Goal: Task Accomplishment & Management: Complete application form

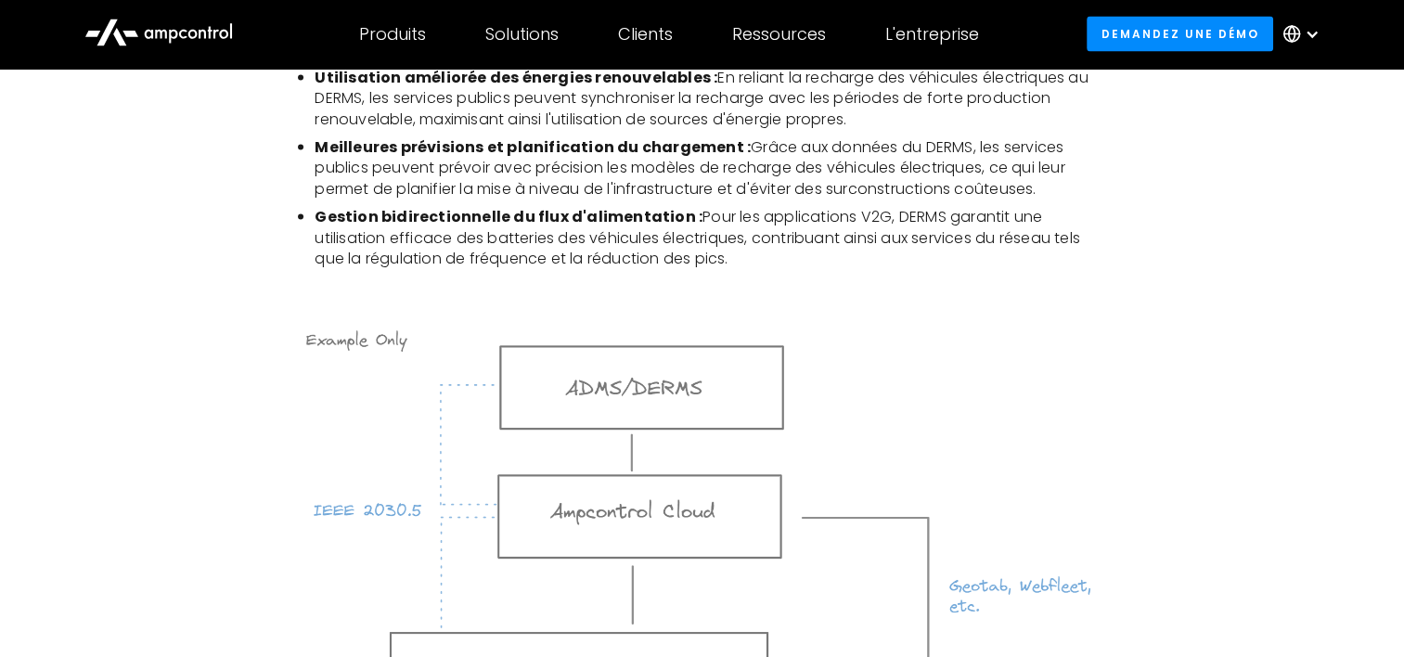
scroll to position [3556, 0]
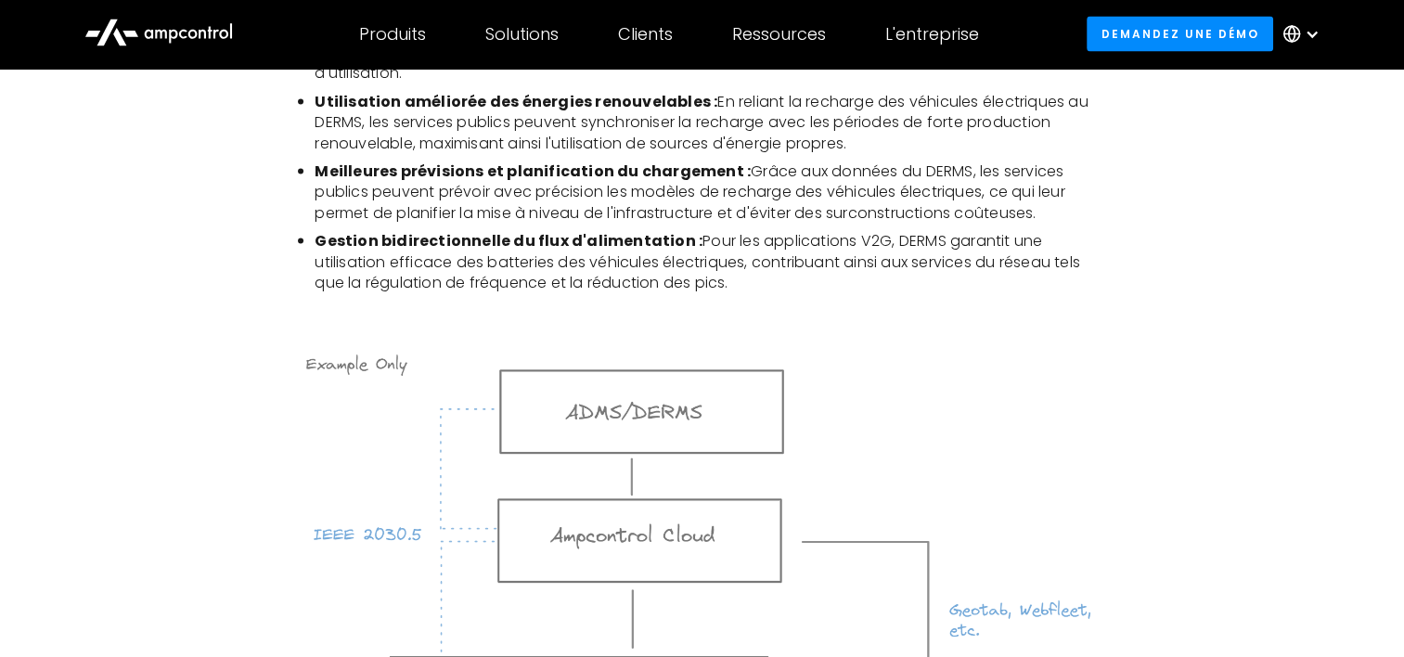
click at [396, 345] on img at bounding box center [701, 598] width 811 height 507
click at [352, 512] on img at bounding box center [701, 598] width 811 height 507
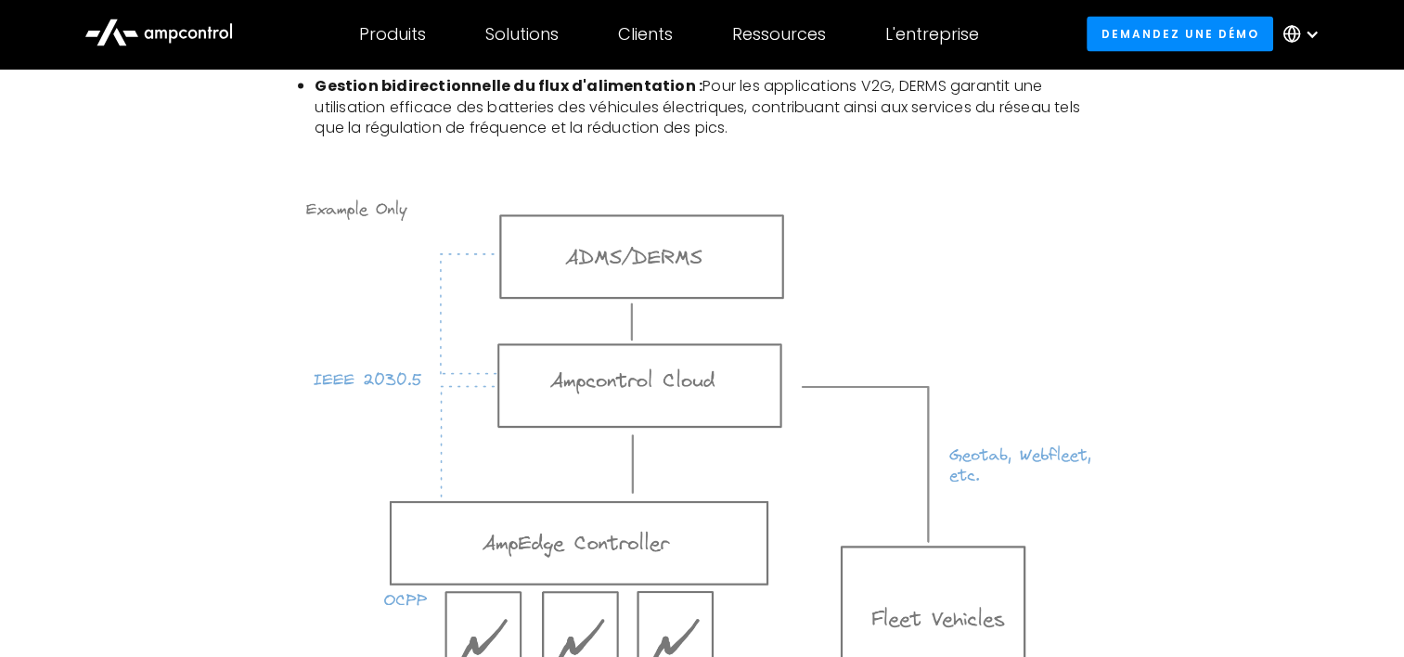
scroll to position [3865, 0]
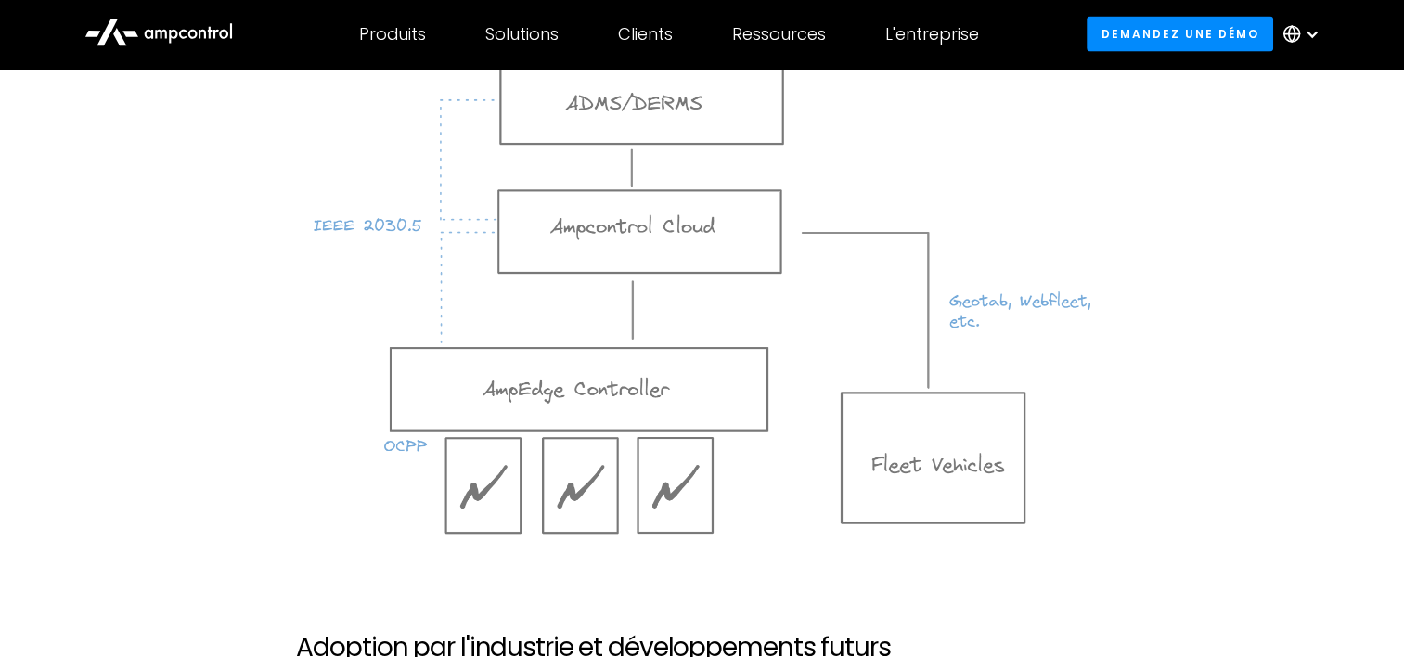
click at [957, 456] on img at bounding box center [701, 289] width 811 height 507
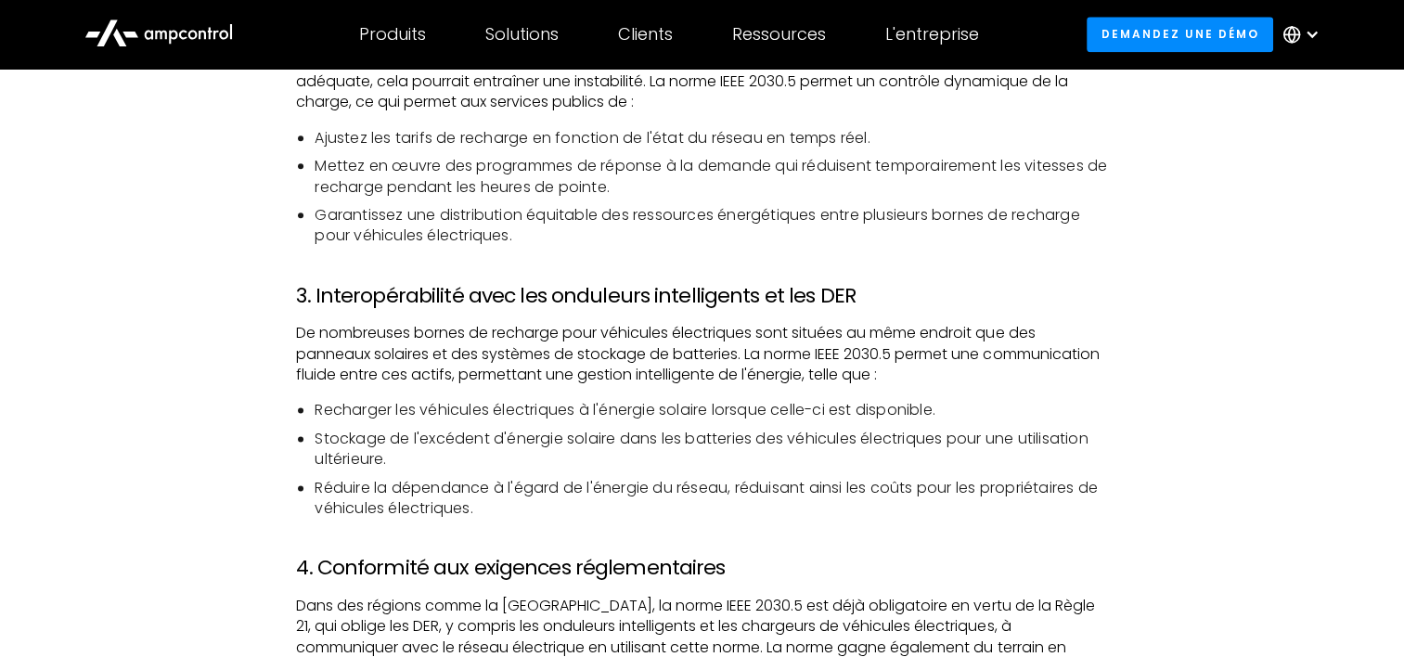
scroll to position [2319, 0]
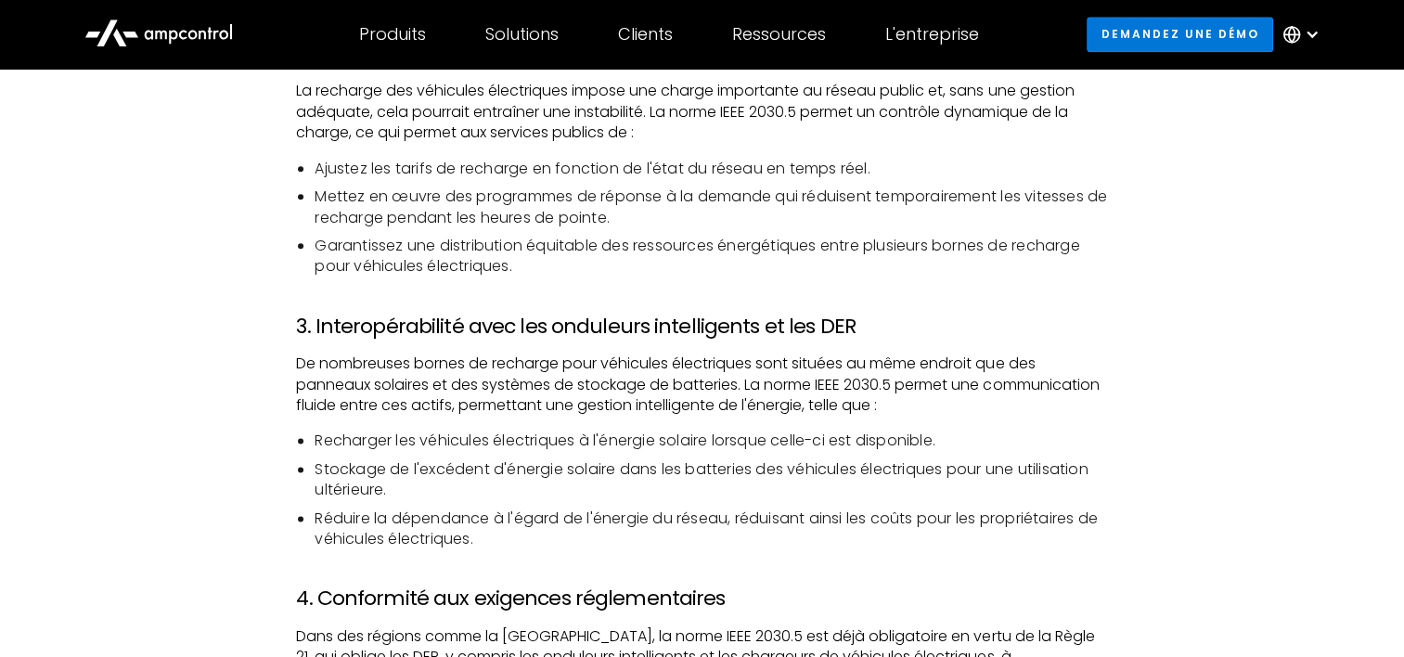
click at [1140, 39] on link "Demandez une démo" at bounding box center [1179, 34] width 186 height 34
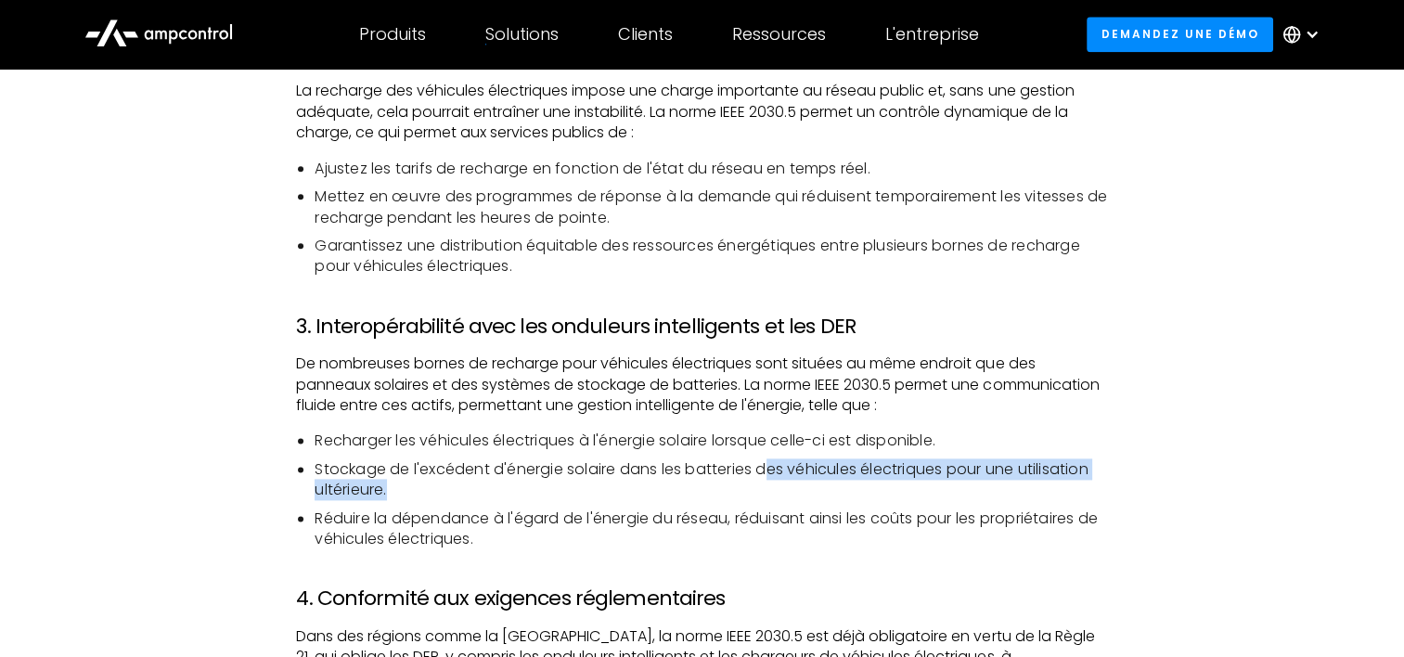
click at [766, 479] on li "Stockage de l'excédent d'énergie solaire dans les batteries des véhicules élect…" at bounding box center [710, 480] width 792 height 42
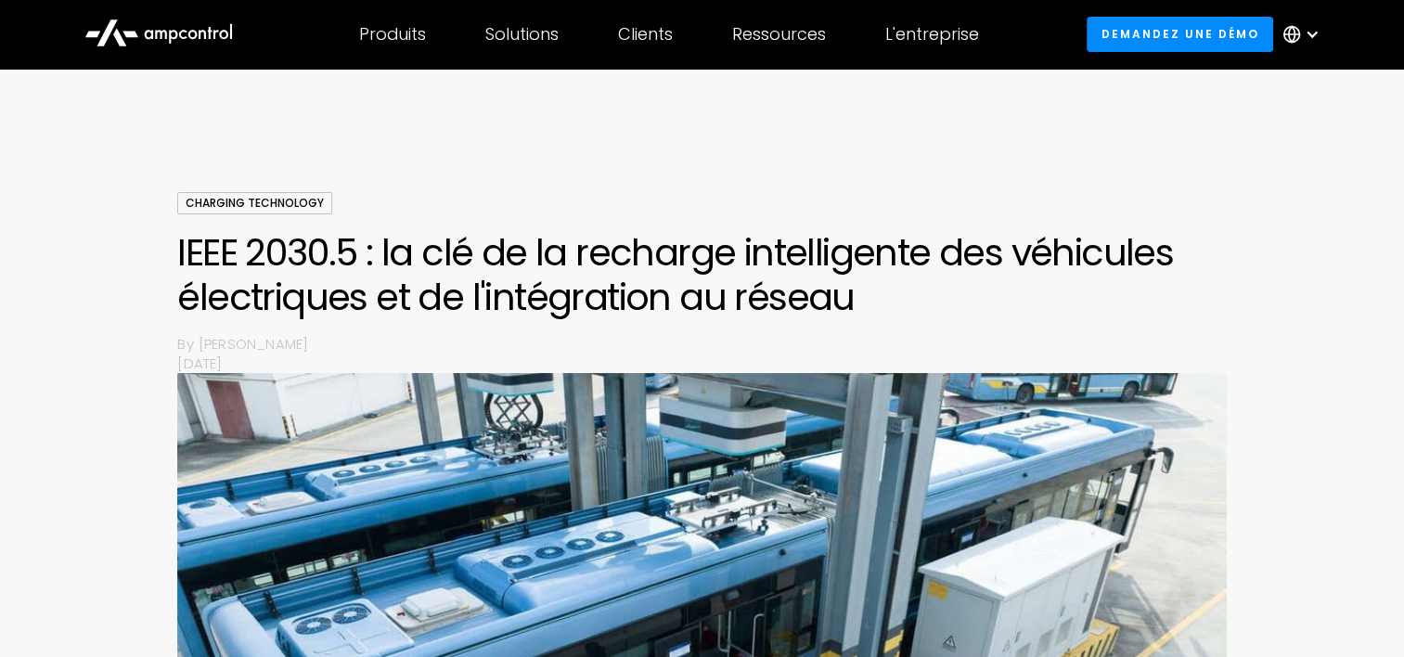
scroll to position [0, 0]
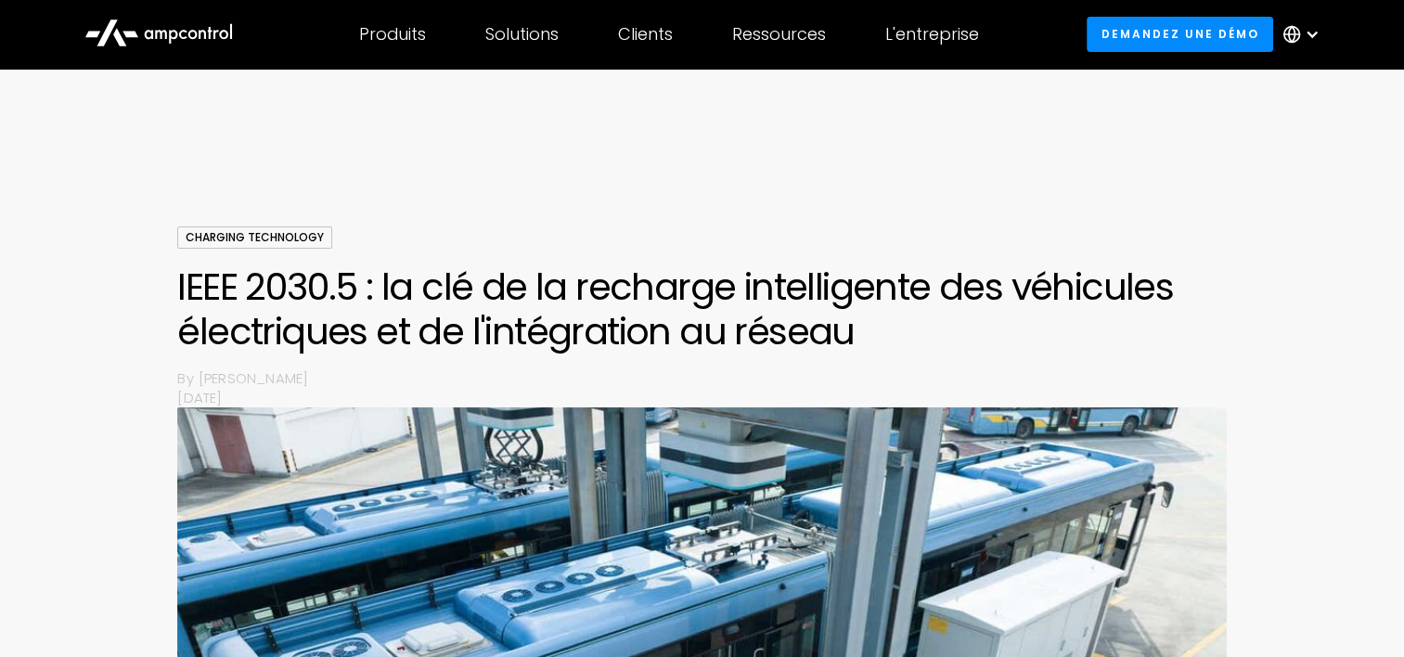
click at [282, 236] on div "Charging Technology" at bounding box center [254, 237] width 155 height 22
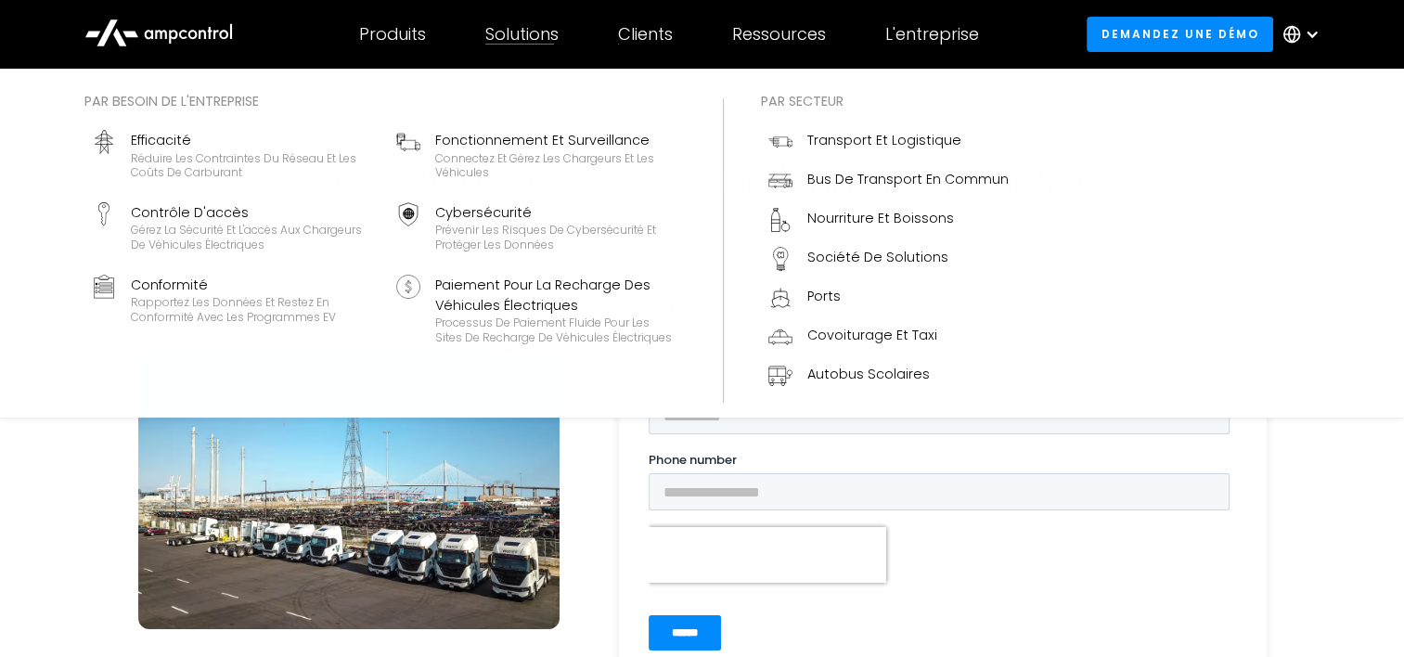
click at [553, 36] on div "Solutions" at bounding box center [521, 34] width 73 height 20
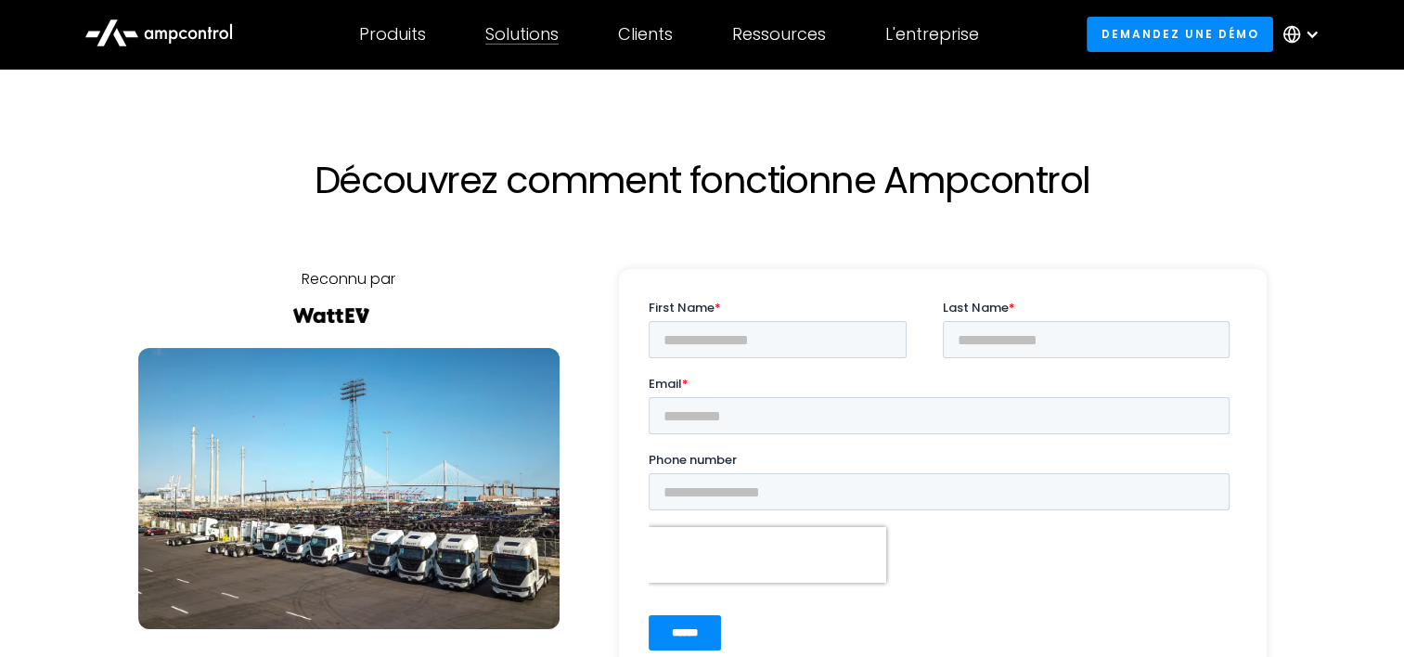
click at [551, 37] on div "Solutions" at bounding box center [521, 34] width 73 height 20
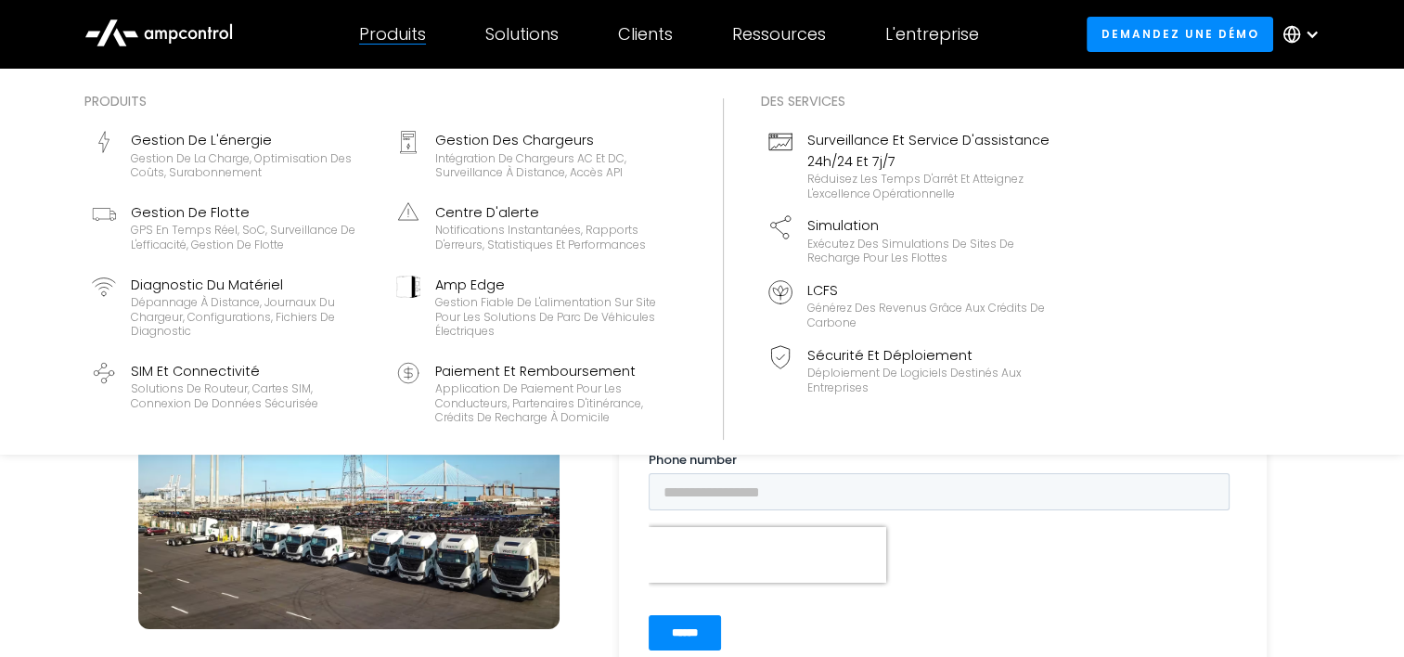
click at [417, 44] on div at bounding box center [392, 44] width 67 height 1
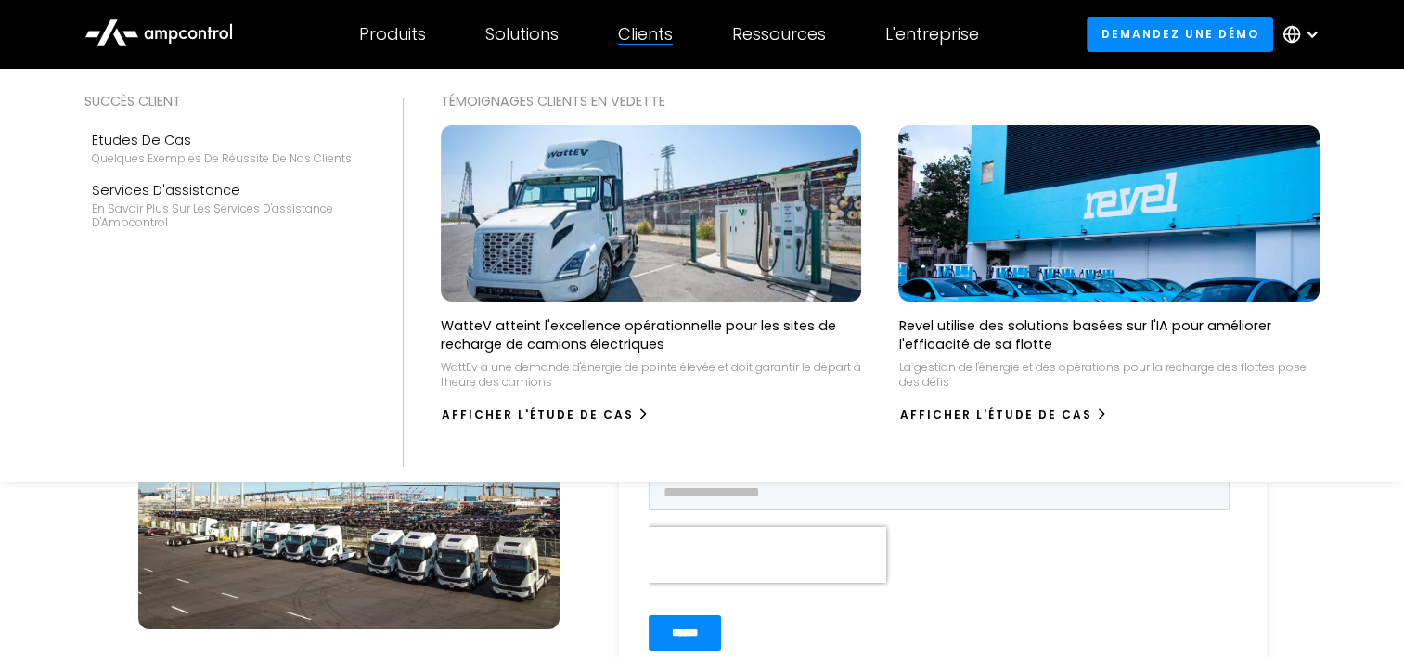
click at [648, 42] on div "Clients" at bounding box center [645, 34] width 55 height 20
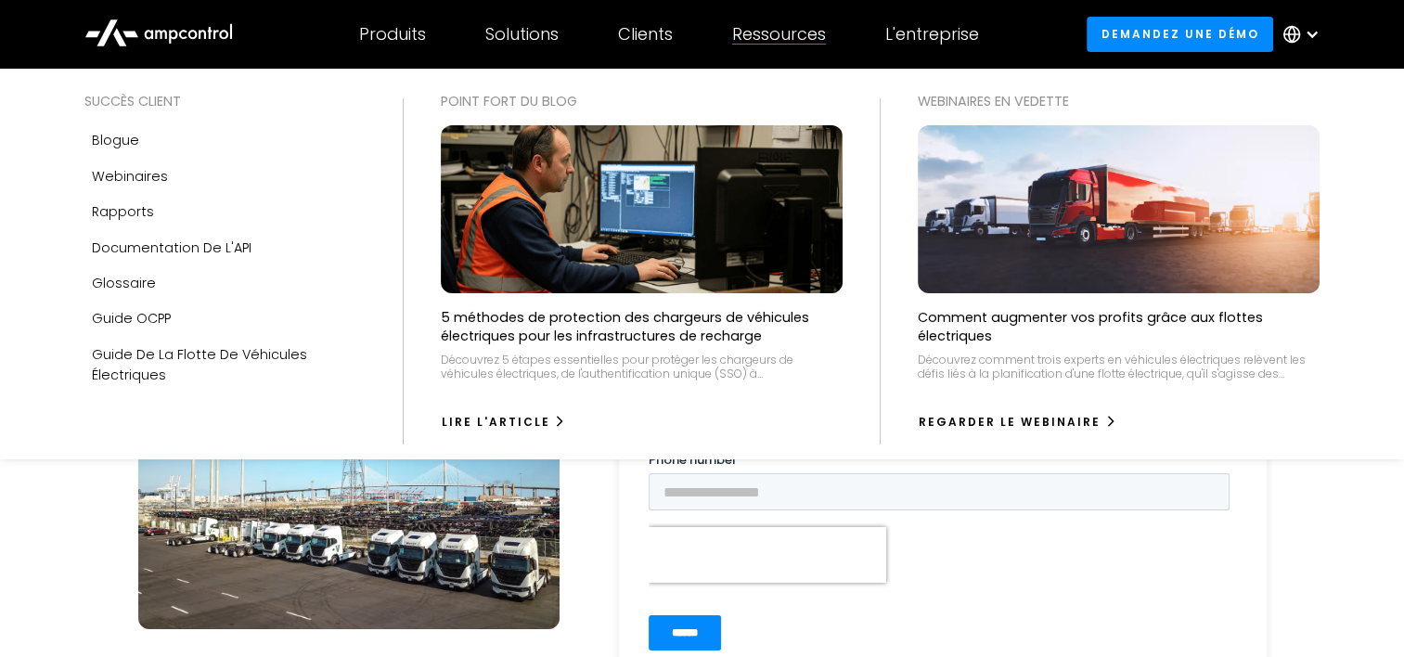
click at [774, 43] on div "Ressources" at bounding box center [779, 34] width 94 height 20
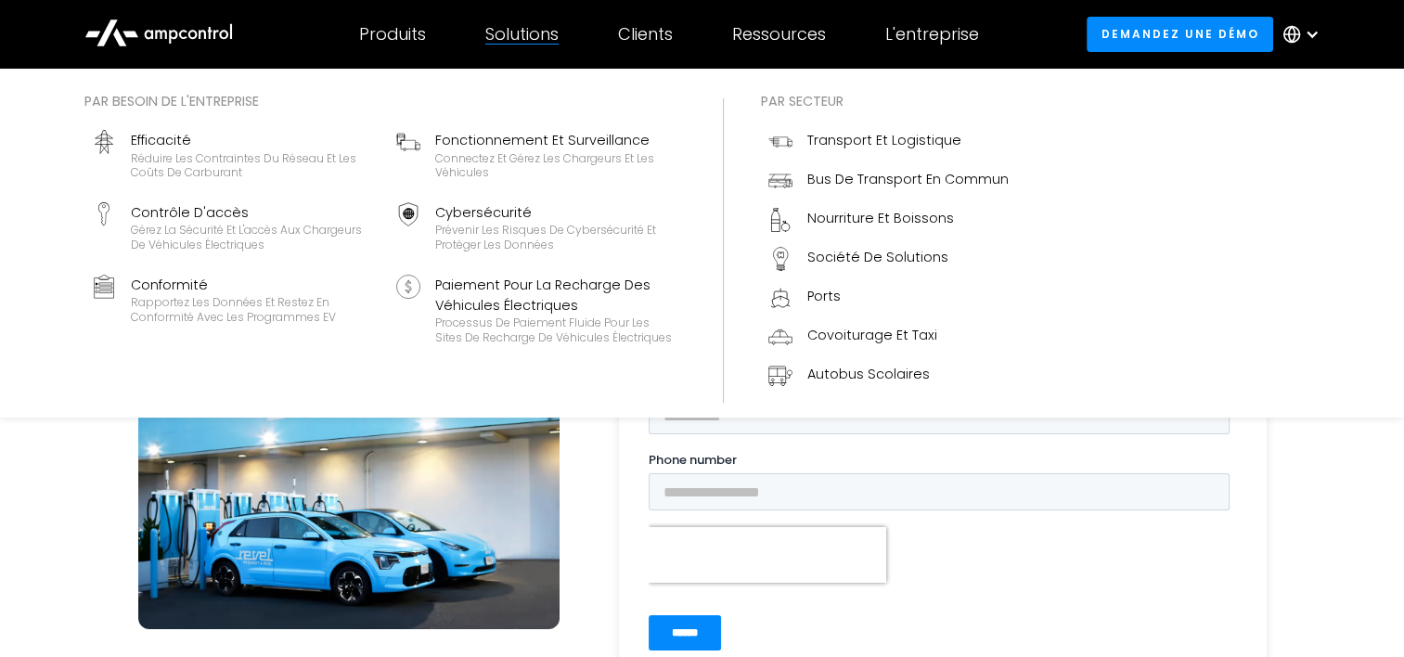
click at [501, 33] on div "Solutions" at bounding box center [521, 34] width 73 height 20
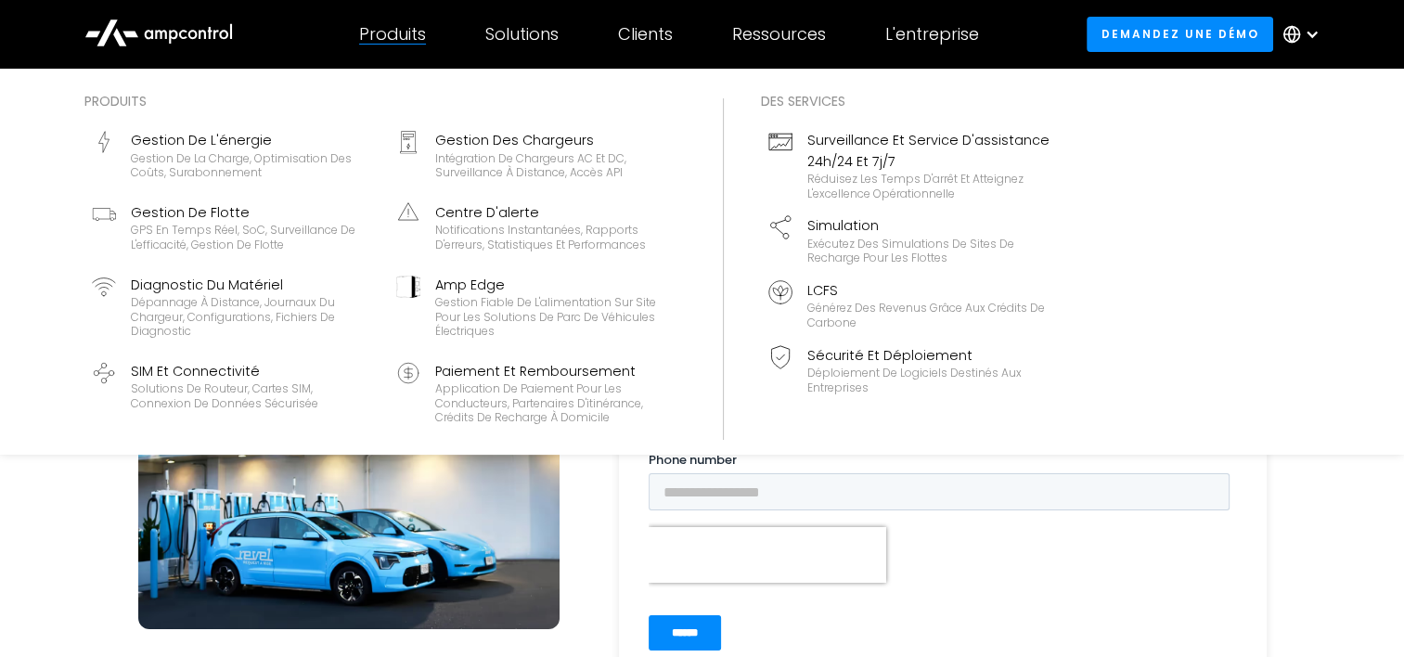
click at [401, 37] on div "Produits" at bounding box center [392, 34] width 67 height 20
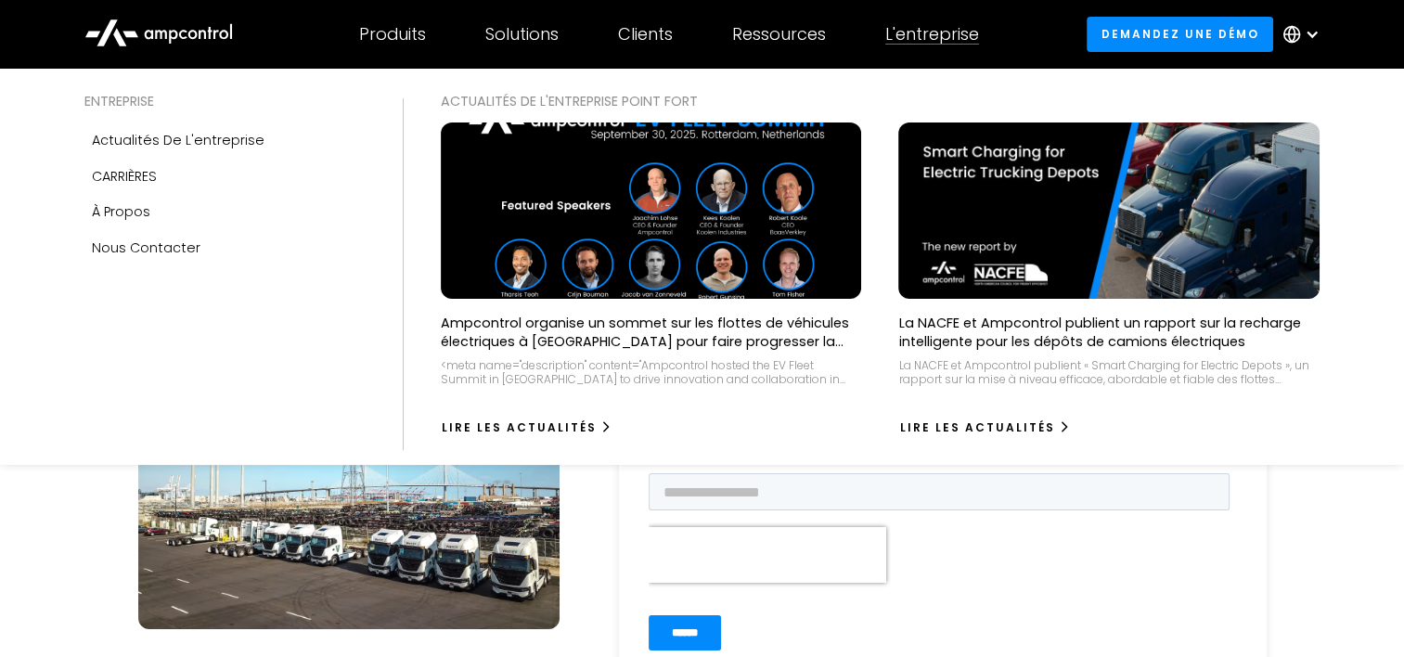
click at [920, 38] on div "L'entreprise" at bounding box center [932, 34] width 94 height 20
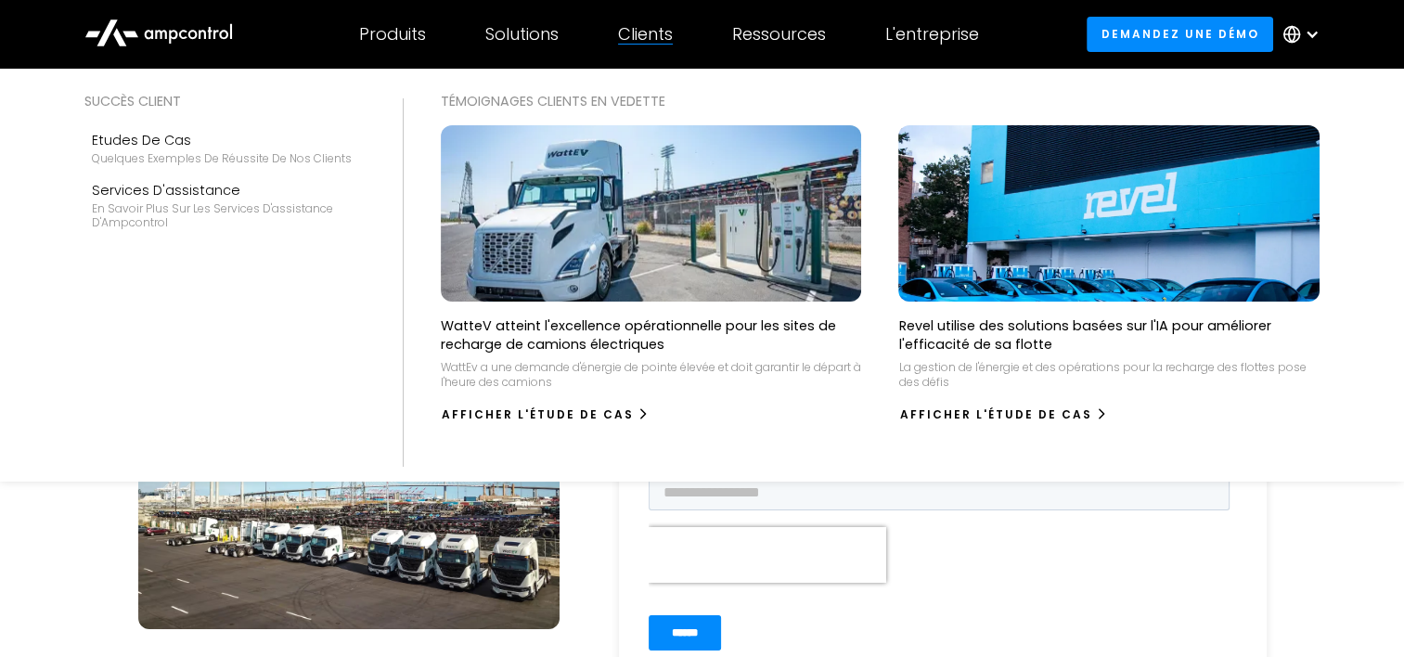
click at [640, 36] on div "Clients" at bounding box center [645, 34] width 55 height 20
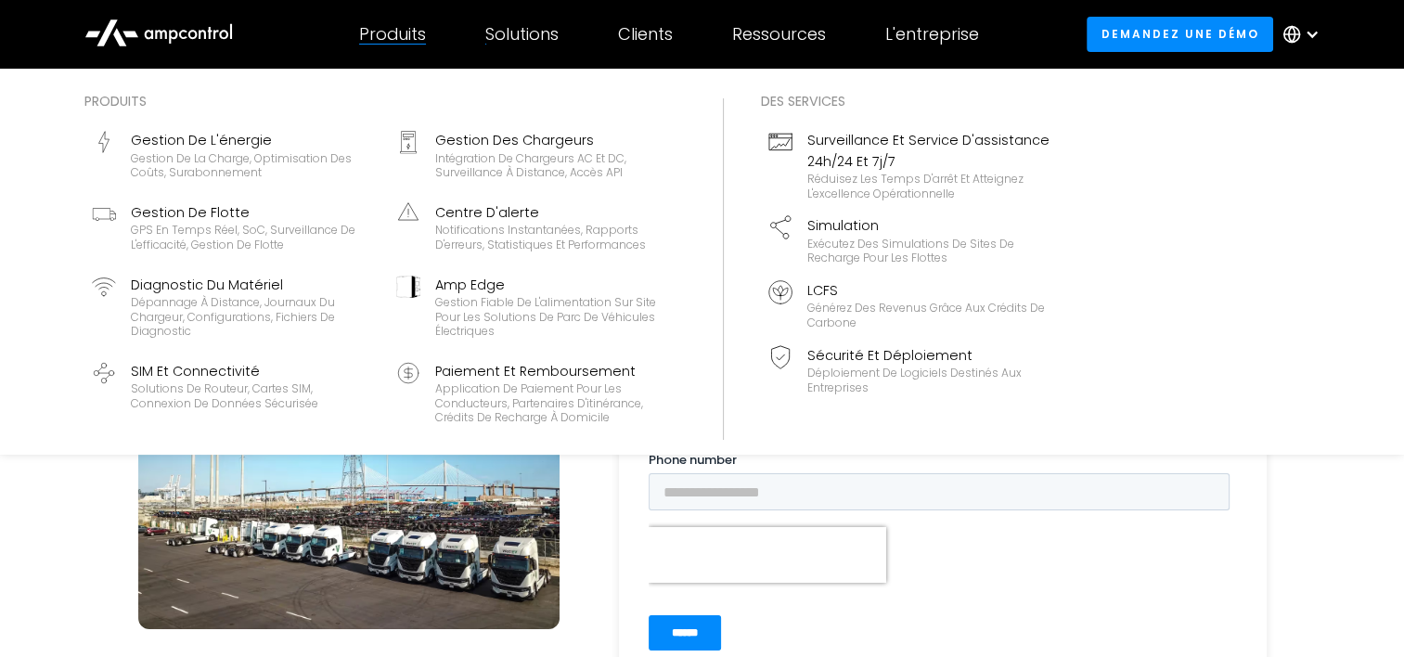
click at [409, 33] on div "Produits" at bounding box center [392, 34] width 67 height 20
